Goal: Task Accomplishment & Management: Use online tool/utility

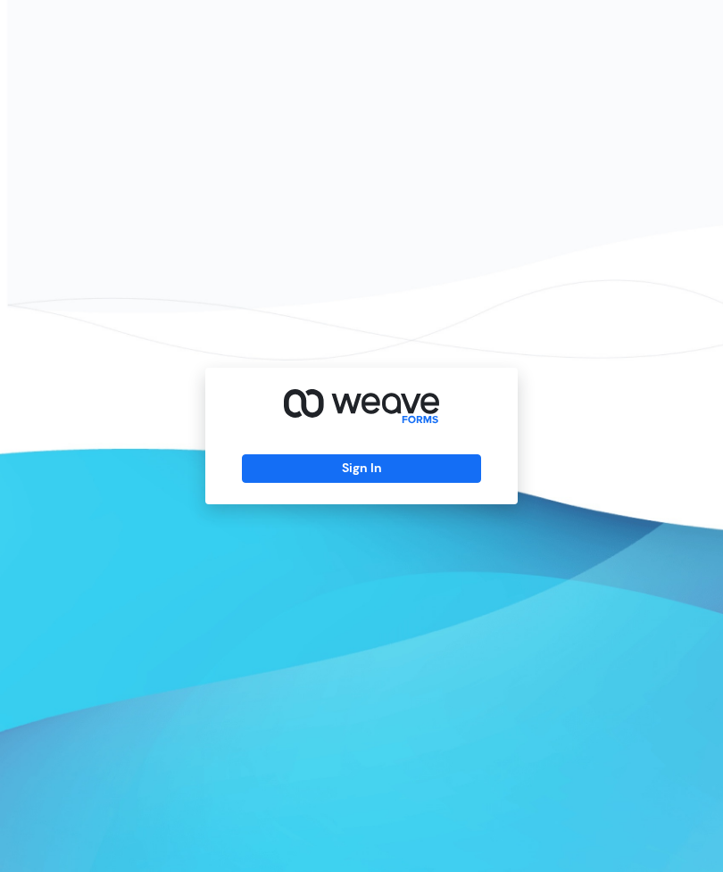
click at [379, 483] on button "Sign In" at bounding box center [361, 468] width 238 height 29
click at [431, 483] on button "Sign In" at bounding box center [361, 468] width 238 height 29
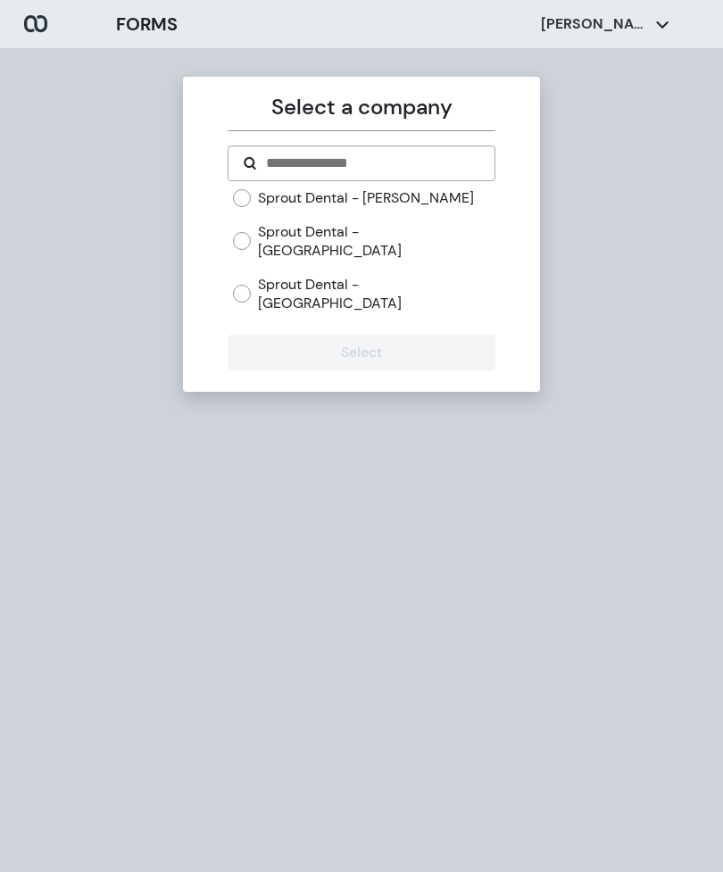
click at [406, 196] on label "Sprout Dental - Hamlin" at bounding box center [366, 198] width 216 height 20
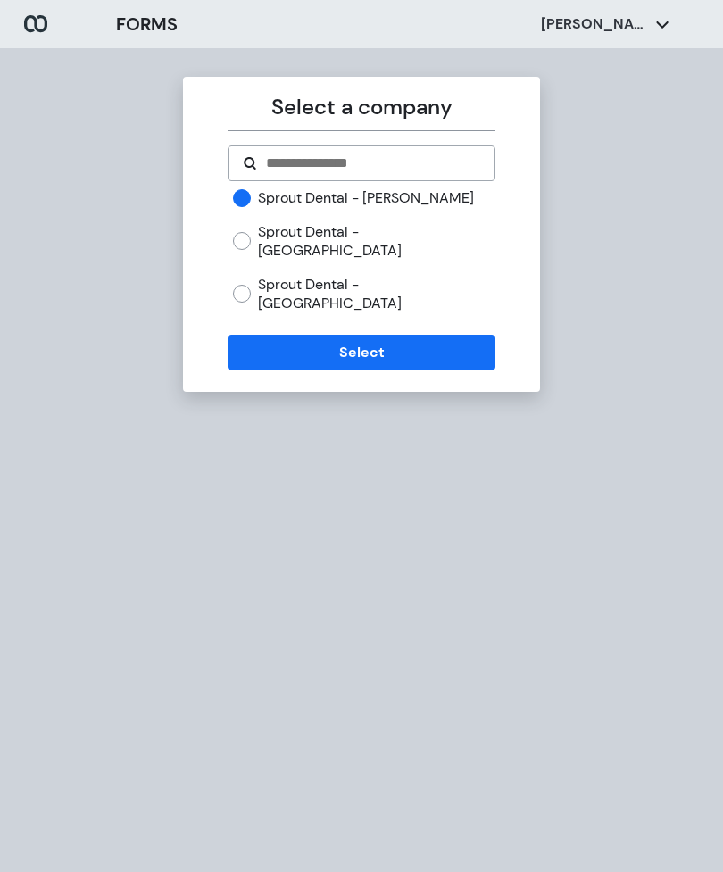
click at [467, 335] on button "Select" at bounding box center [361, 353] width 267 height 36
